Goal: Find specific page/section: Find specific page/section

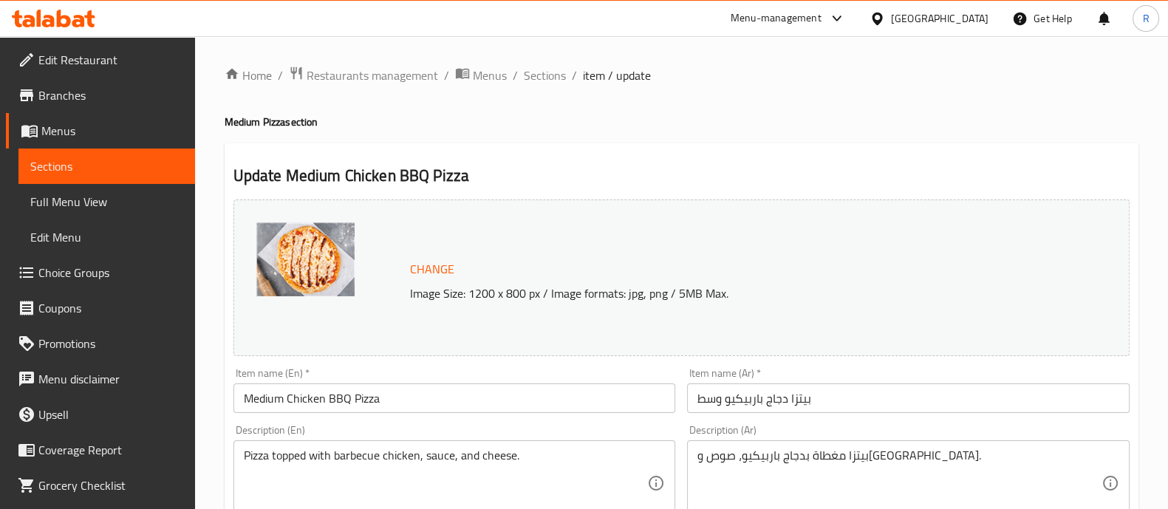
click at [911, 21] on div "[GEOGRAPHIC_DATA]" at bounding box center [939, 18] width 97 height 16
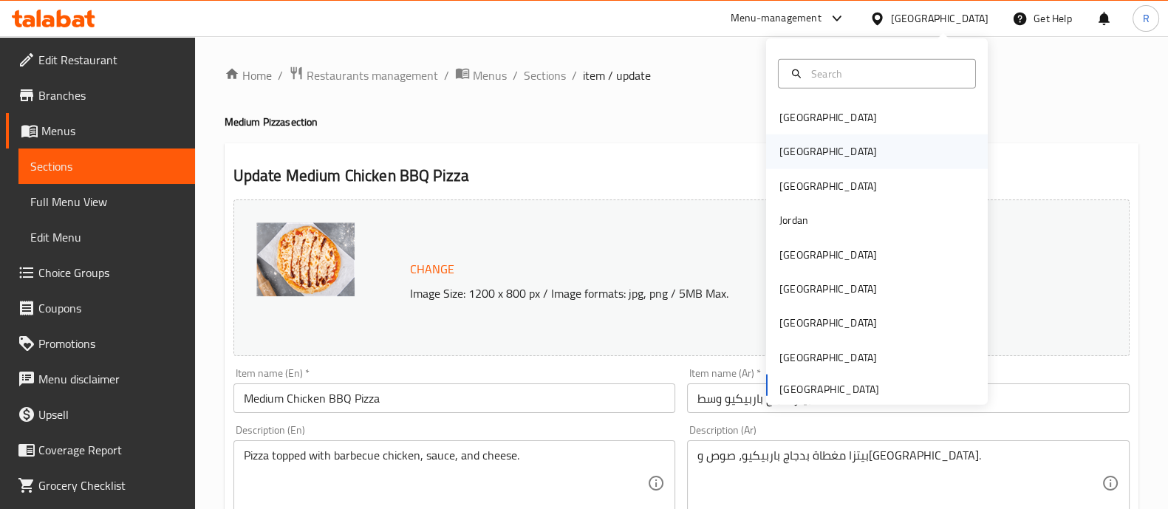
click at [813, 143] on div "[GEOGRAPHIC_DATA]" at bounding box center [877, 151] width 222 height 34
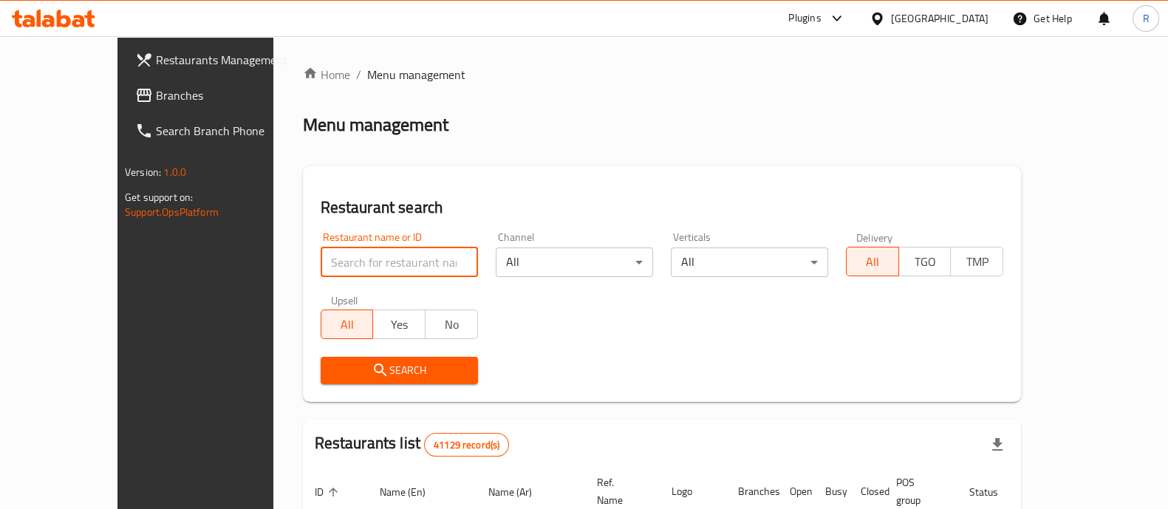
click at [395, 269] on input "search" at bounding box center [398, 262] width 157 height 30
paste input "664925"
type input "664925"
click at [340, 374] on span "Search" at bounding box center [399, 370] width 134 height 18
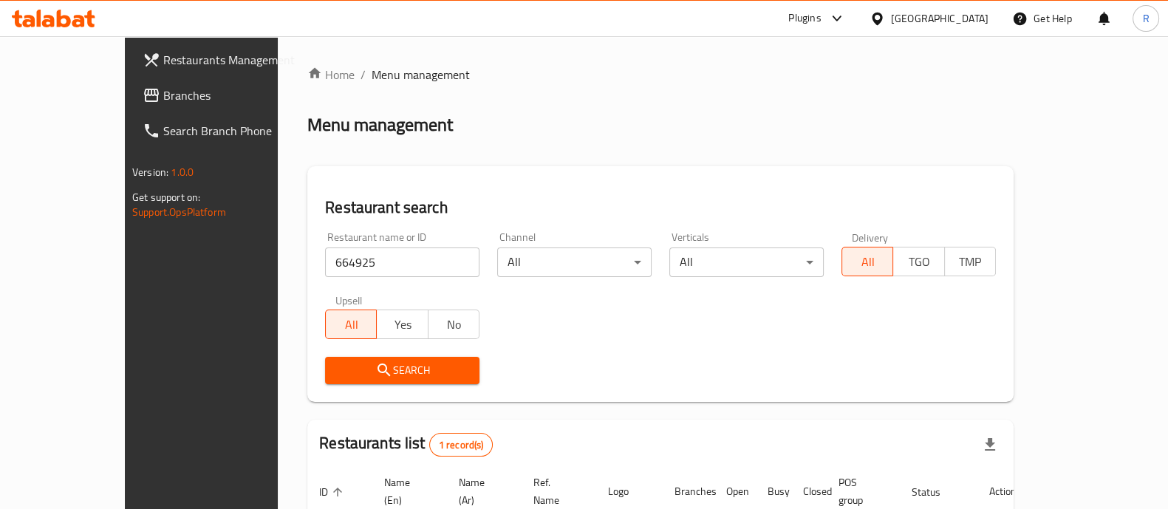
scroll to position [120, 0]
